Goal: Information Seeking & Learning: Learn about a topic

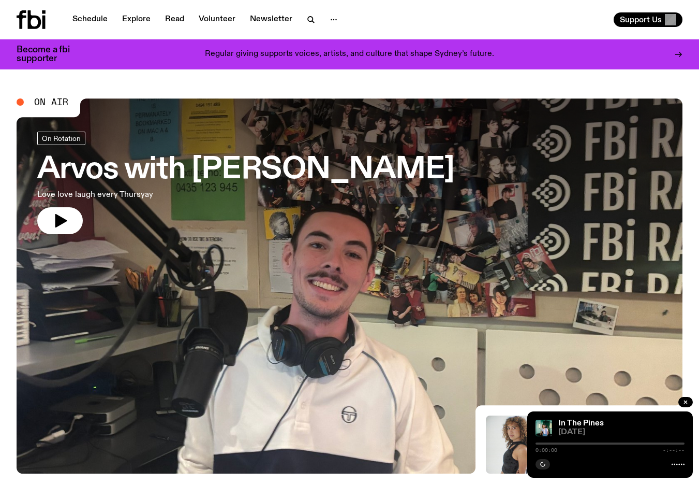
click at [98, 27] on div "Schedule Explore Read Volunteer Newsletter" at bounding box center [181, 19] width 329 height 19
click at [95, 16] on link "Schedule" at bounding box center [90, 19] width 48 height 14
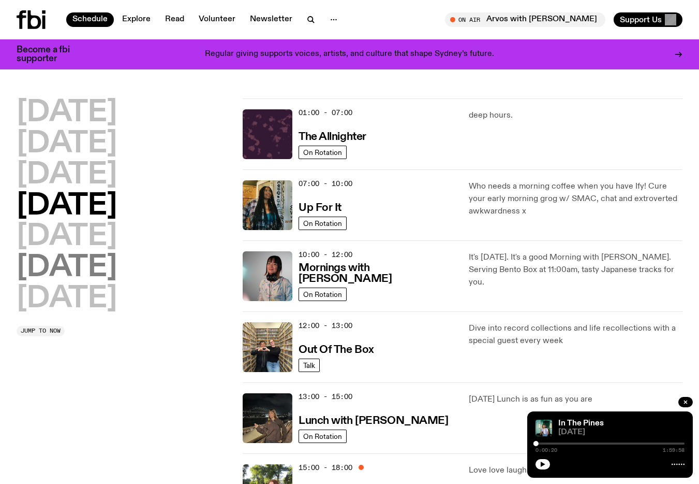
click at [69, 271] on h2 "[DATE]" at bounding box center [67, 267] width 100 height 29
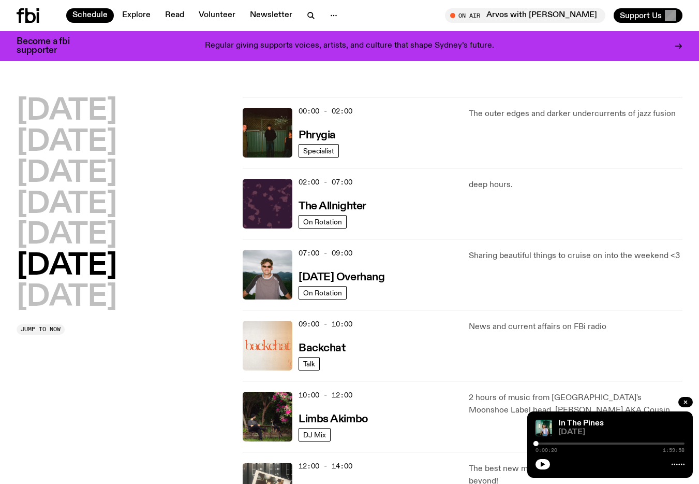
scroll to position [29, 0]
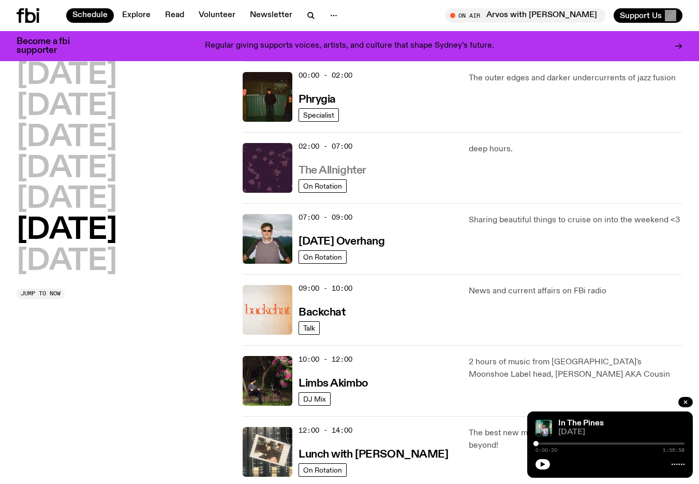
click at [354, 171] on h3 "The Allnighter" at bounding box center [333, 170] width 68 height 11
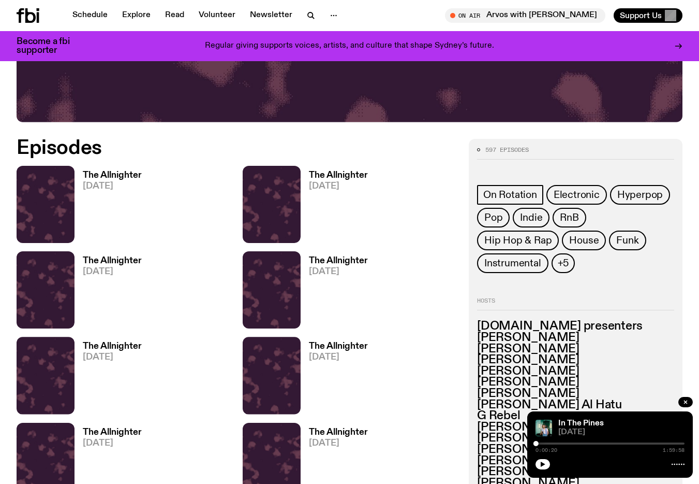
scroll to position [482, 0]
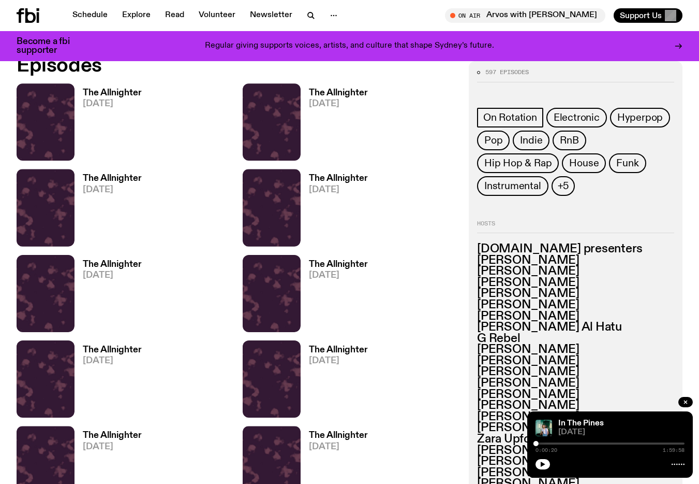
click at [341, 265] on h3 "The Allnighter" at bounding box center [338, 264] width 59 height 9
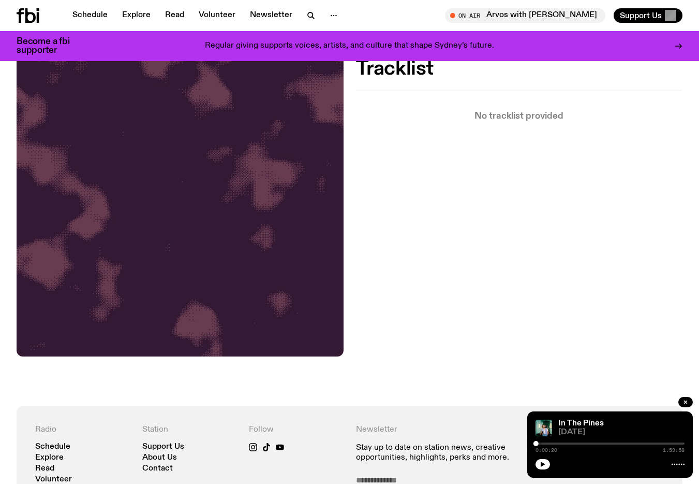
scroll to position [282, 0]
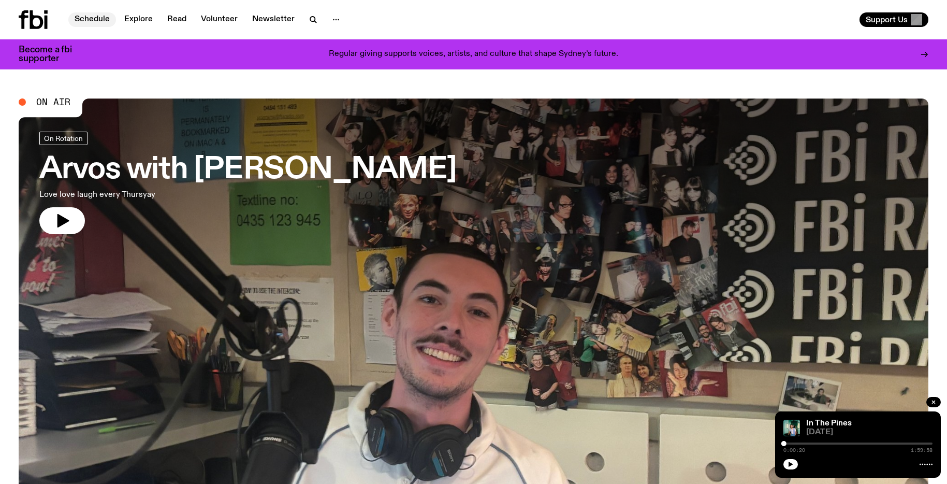
click at [94, 20] on link "Schedule" at bounding box center [92, 19] width 48 height 14
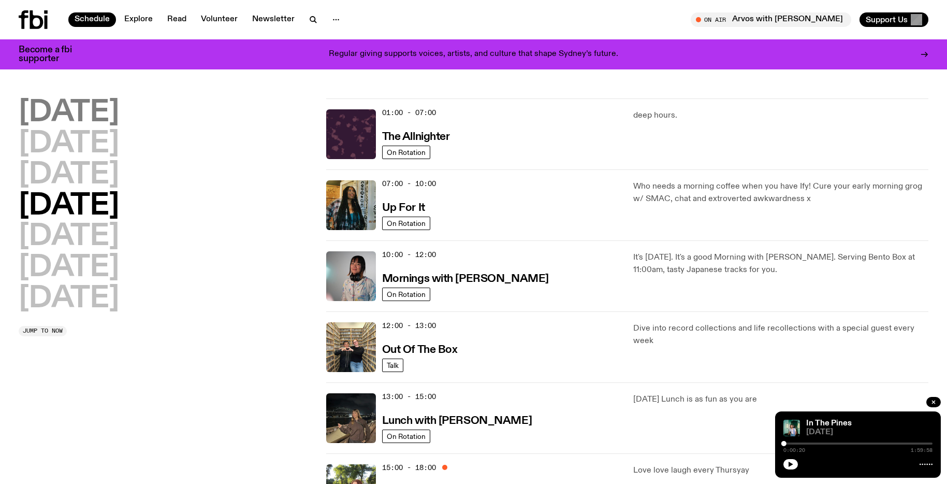
click at [107, 112] on h2 "[DATE]" at bounding box center [69, 112] width 100 height 29
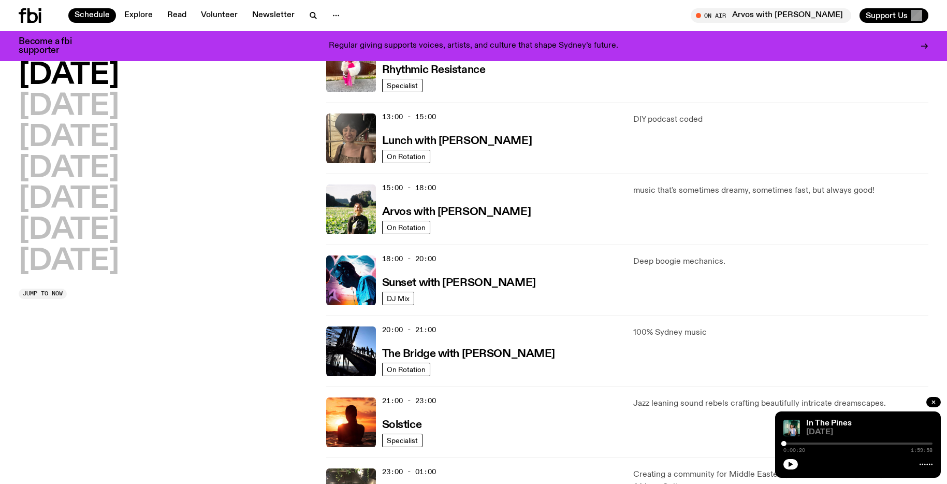
scroll to position [404, 0]
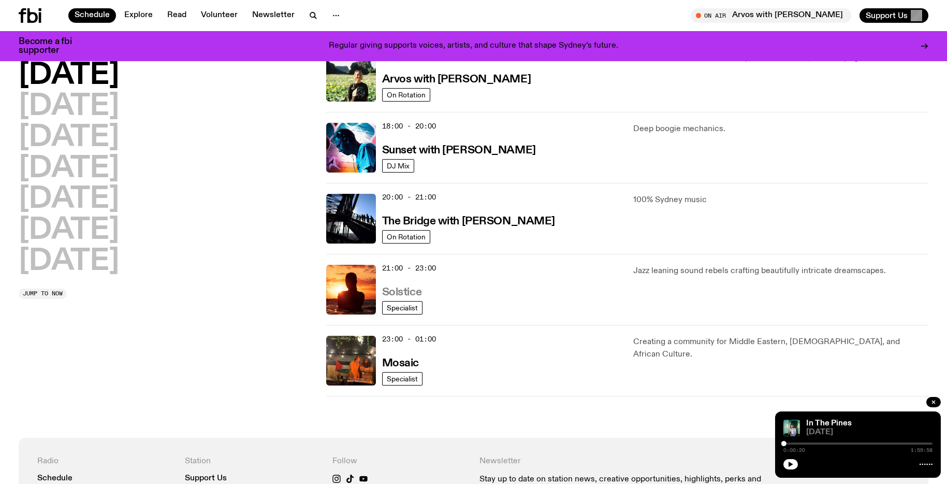
click at [404, 291] on h3 "Solstice" at bounding box center [401, 292] width 39 height 11
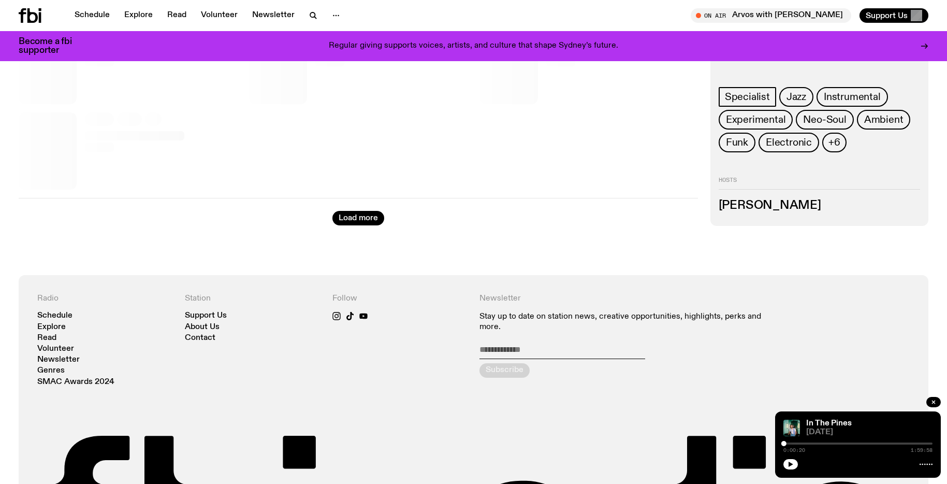
scroll to position [567, 0]
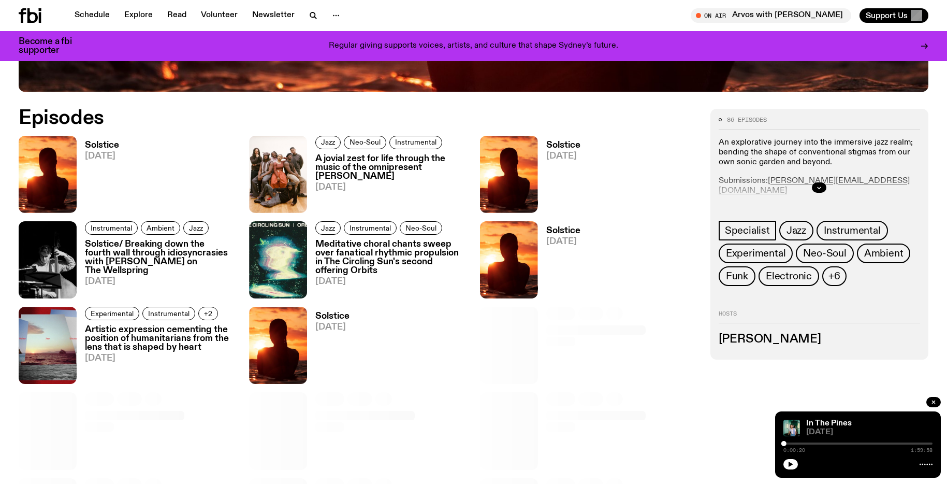
click at [349, 167] on h3 "A jovial zest for life through the music of the omnipresent [PERSON_NAME]" at bounding box center [391, 167] width 152 height 26
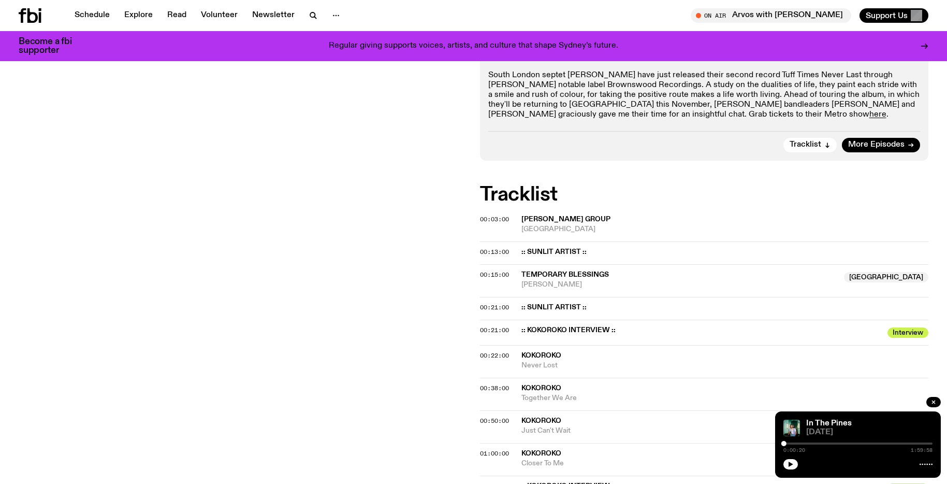
scroll to position [247, 0]
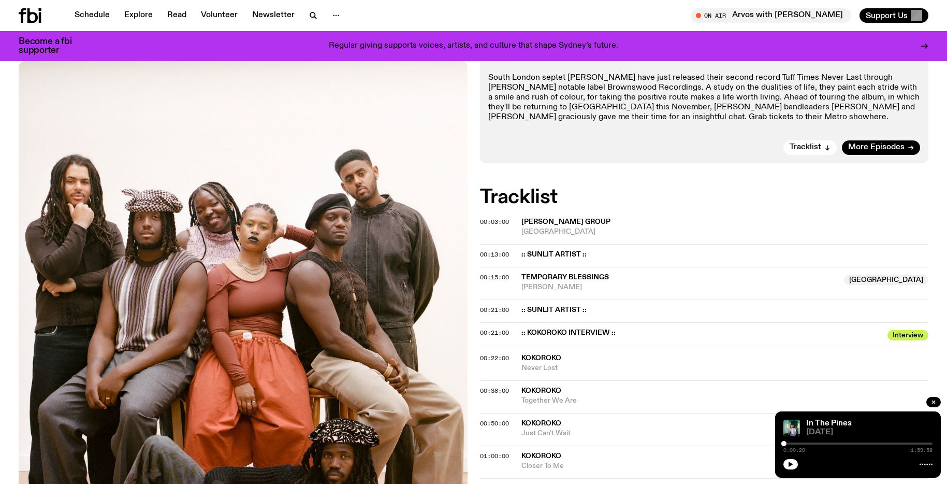
click at [869, 118] on link "here" at bounding box center [877, 117] width 17 height 8
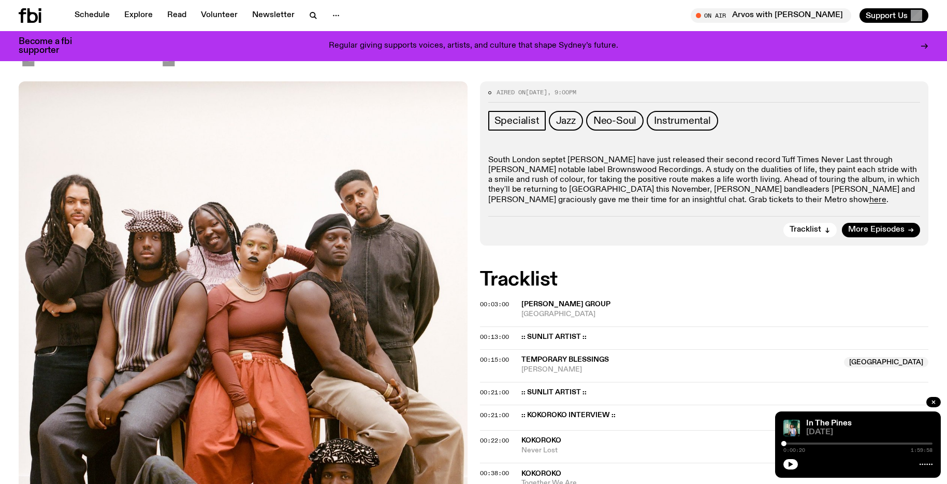
scroll to position [181, 0]
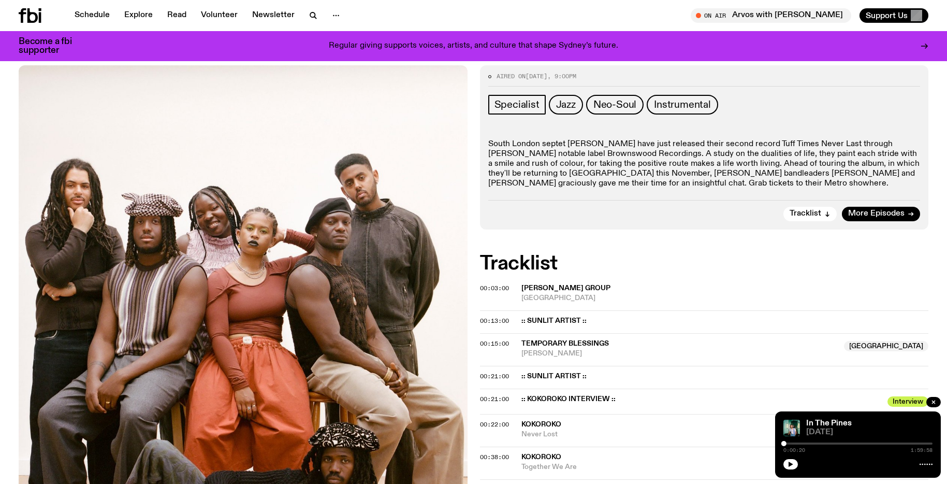
click at [869, 186] on link "here" at bounding box center [877, 183] width 17 height 8
